Goal: Check status

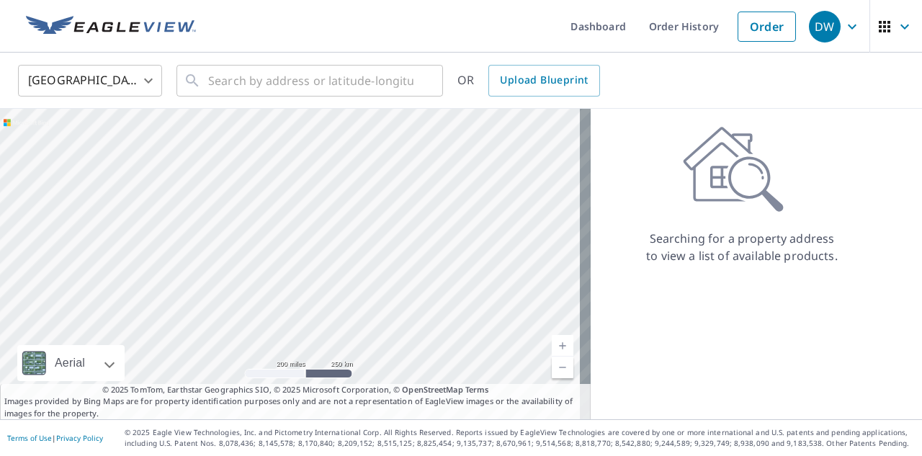
click at [133, 19] on img at bounding box center [111, 27] width 170 height 22
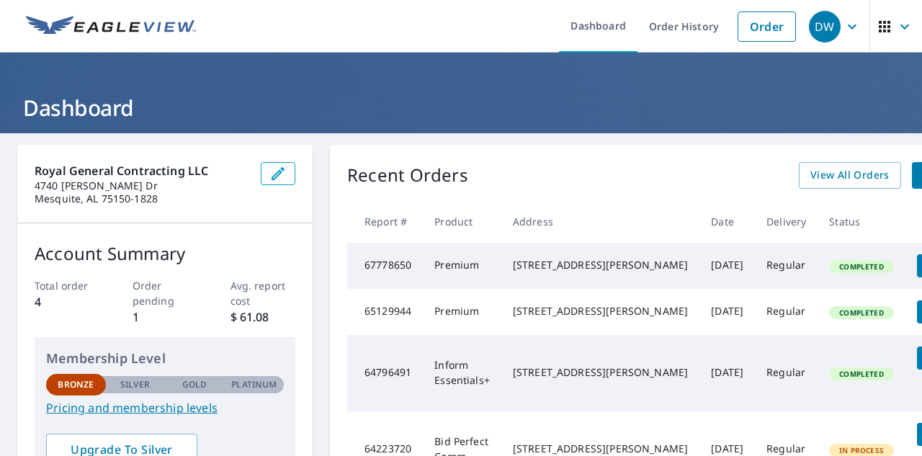
scroll to position [0, 52]
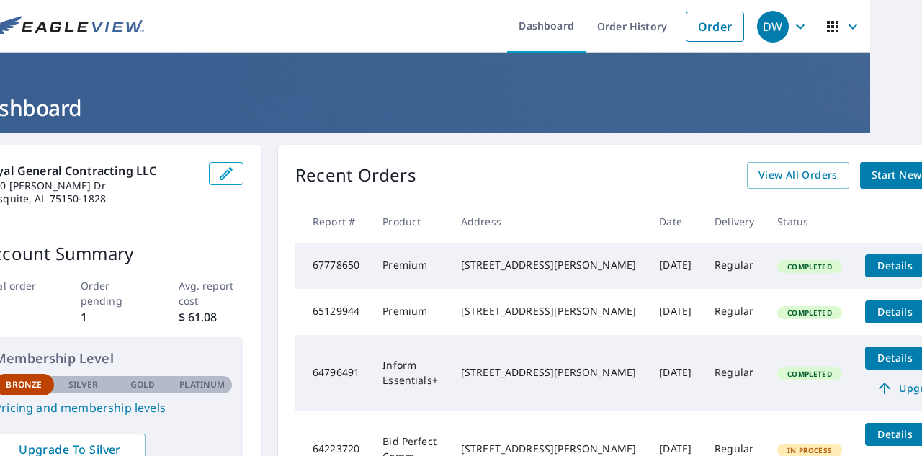
click at [703, 275] on td "Regular" at bounding box center [734, 266] width 63 height 46
